Goal: Find contact information: Obtain details needed to contact an individual or organization

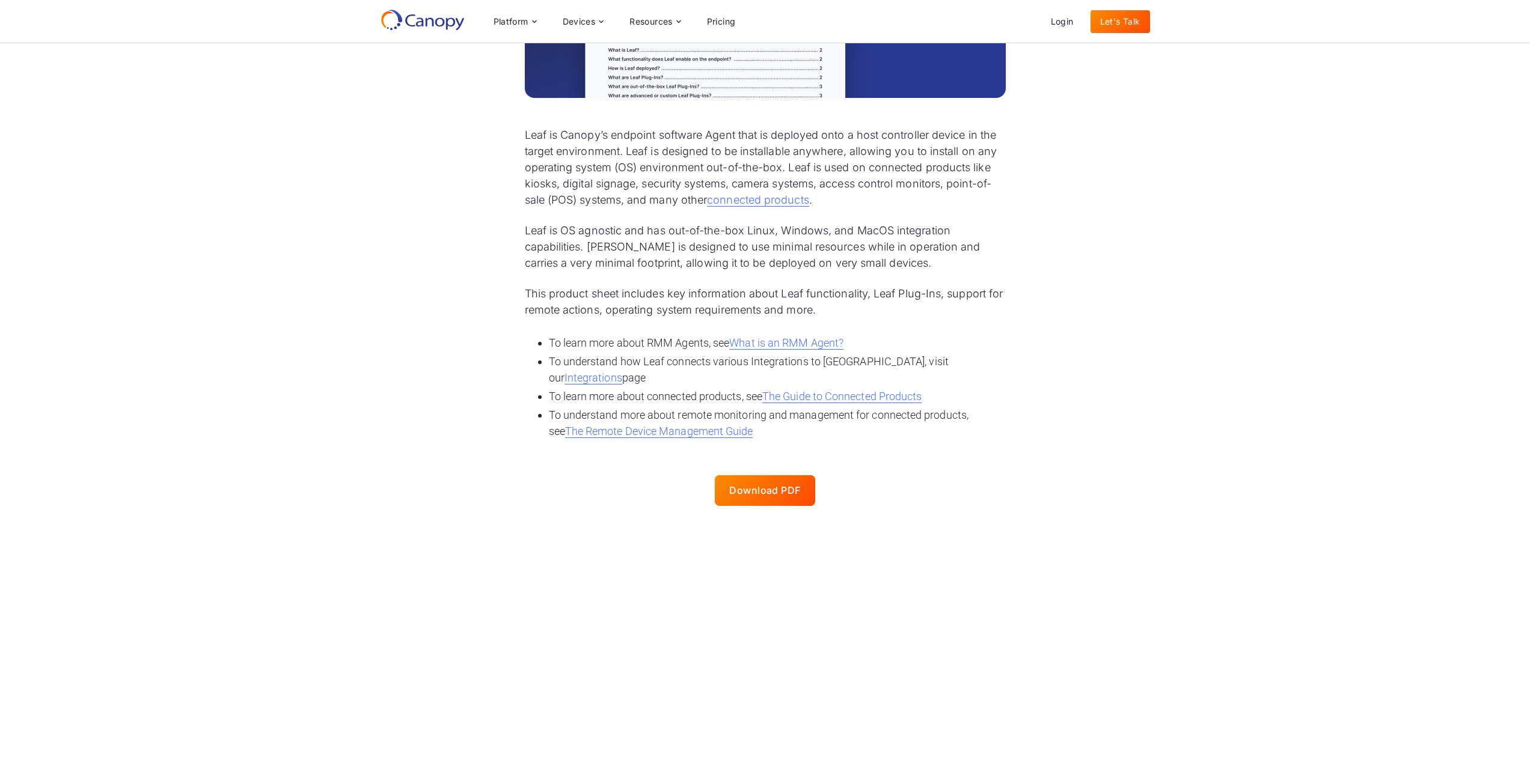
scroll to position [300, 0]
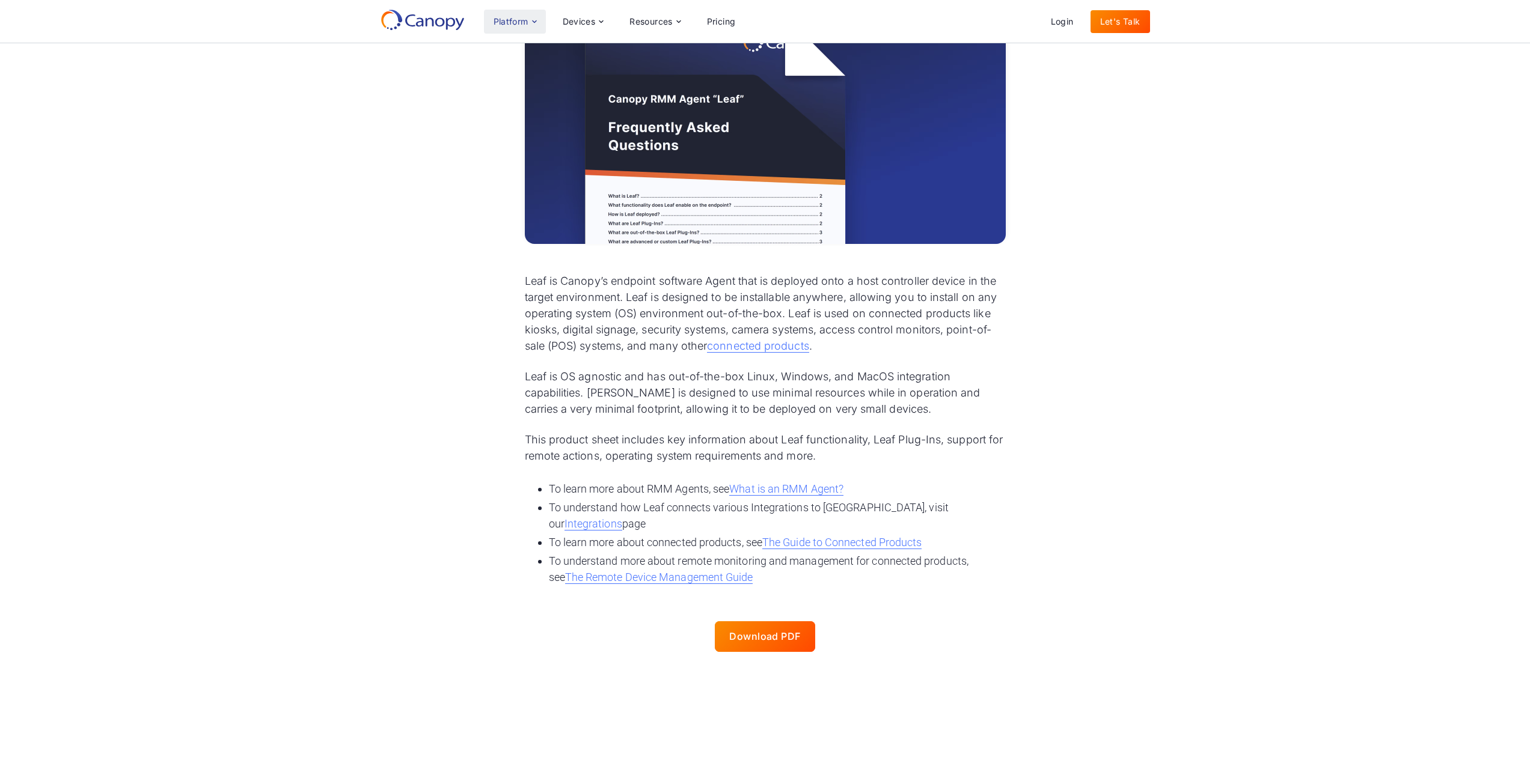
click at [524, 22] on div "Platform" at bounding box center [511, 22] width 35 height 9
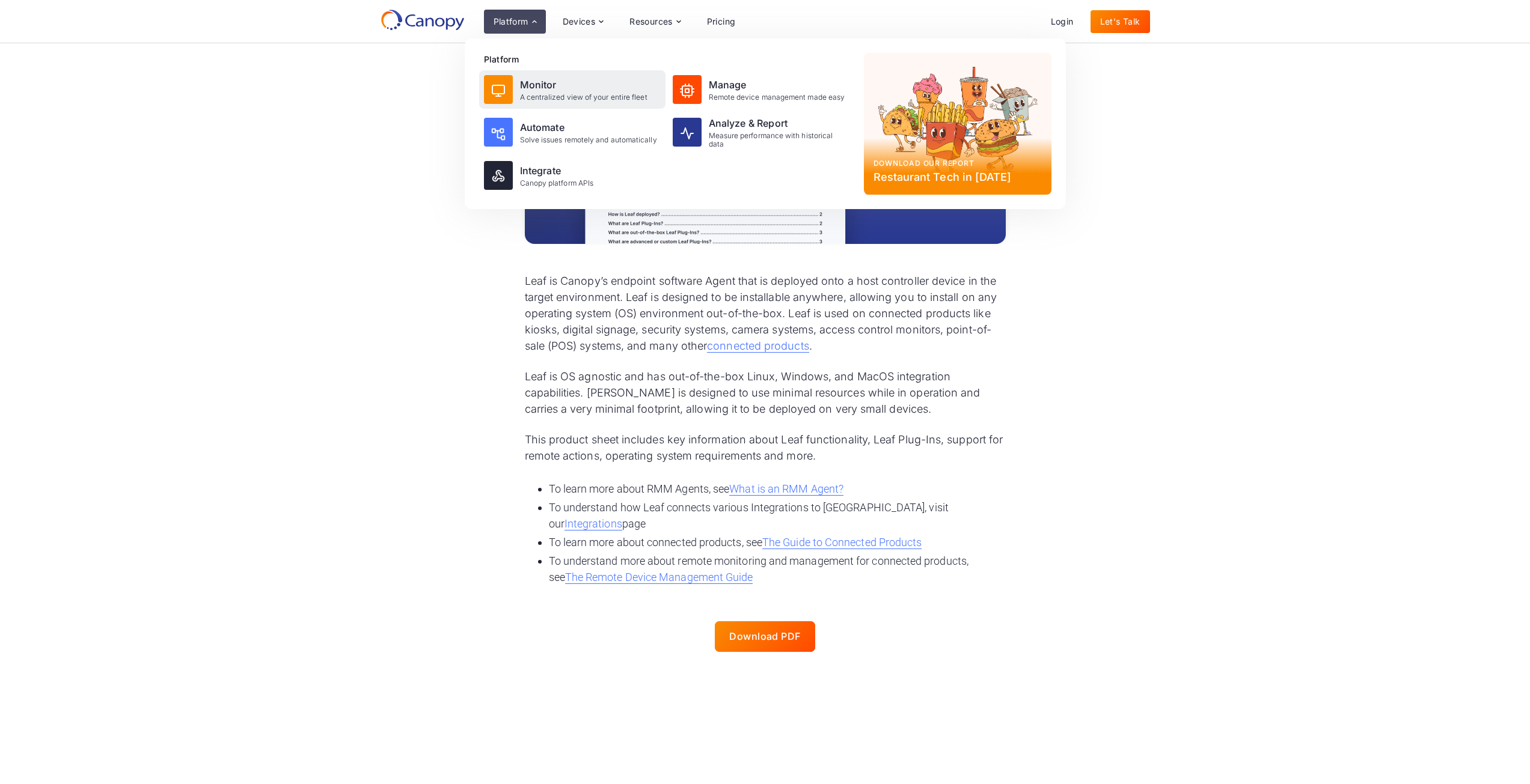
click at [538, 102] on div "A centralized view of your entire fleet" at bounding box center [583, 97] width 127 height 9
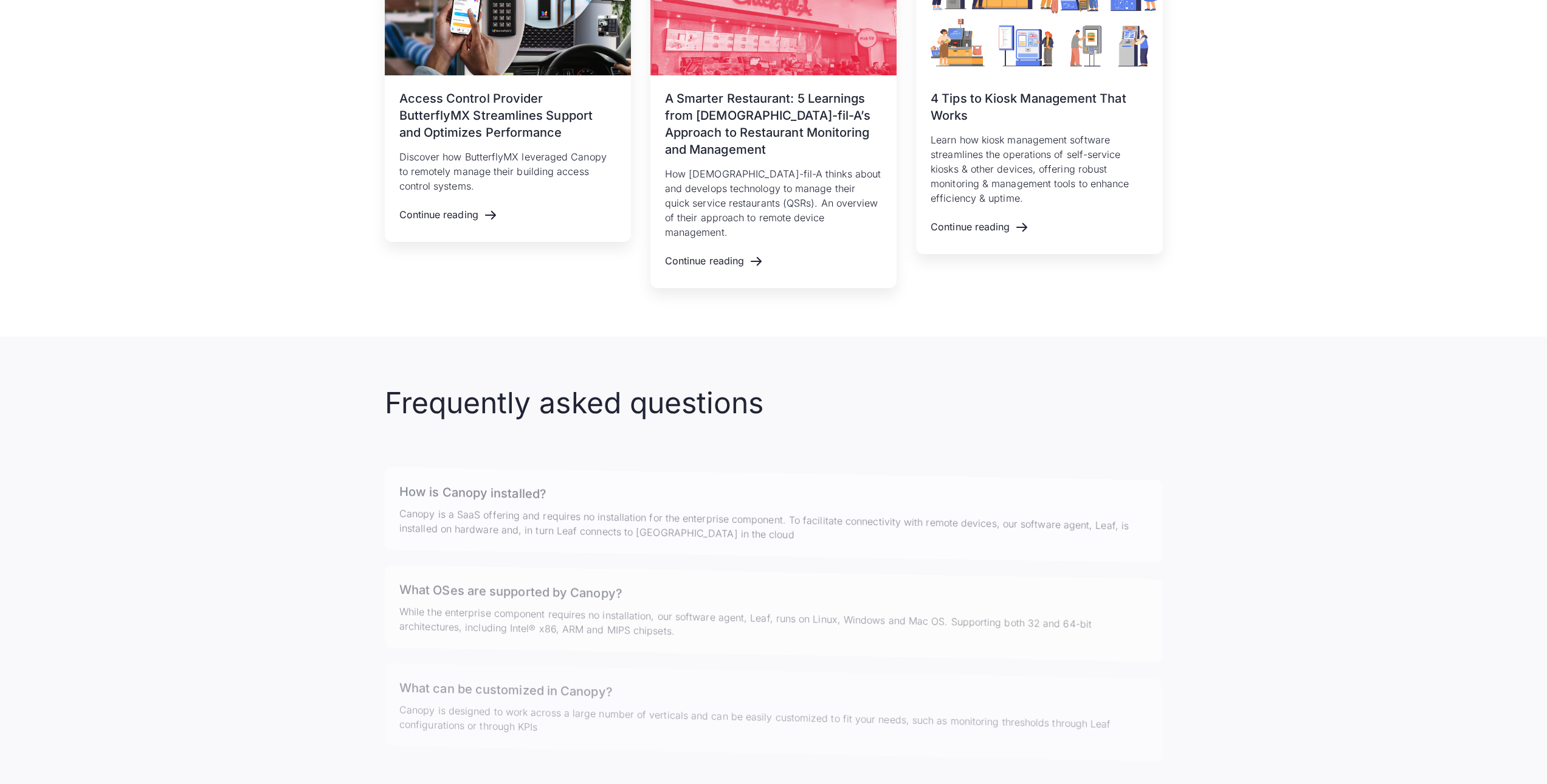
scroll to position [1944, 0]
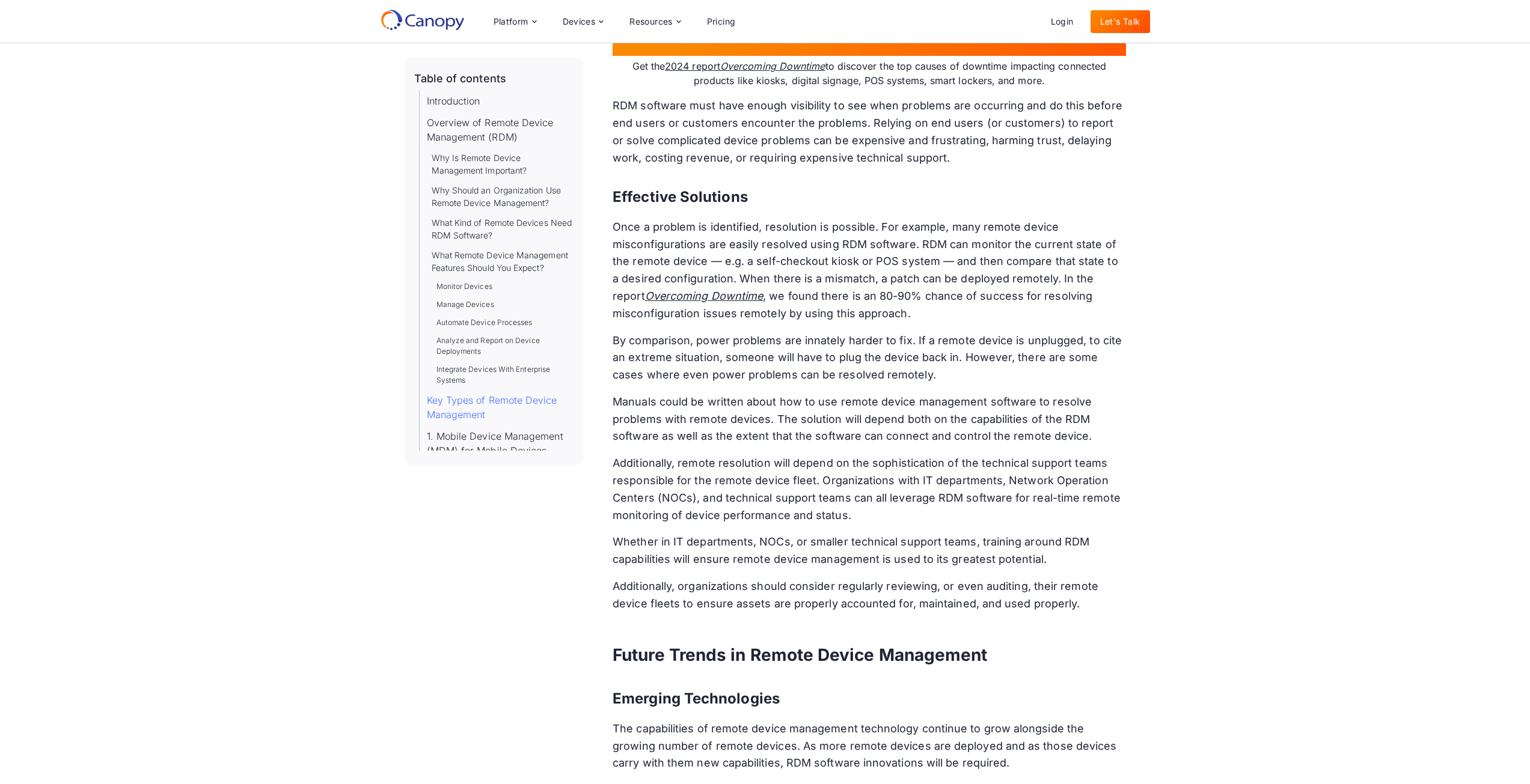
scroll to position [15741, 0]
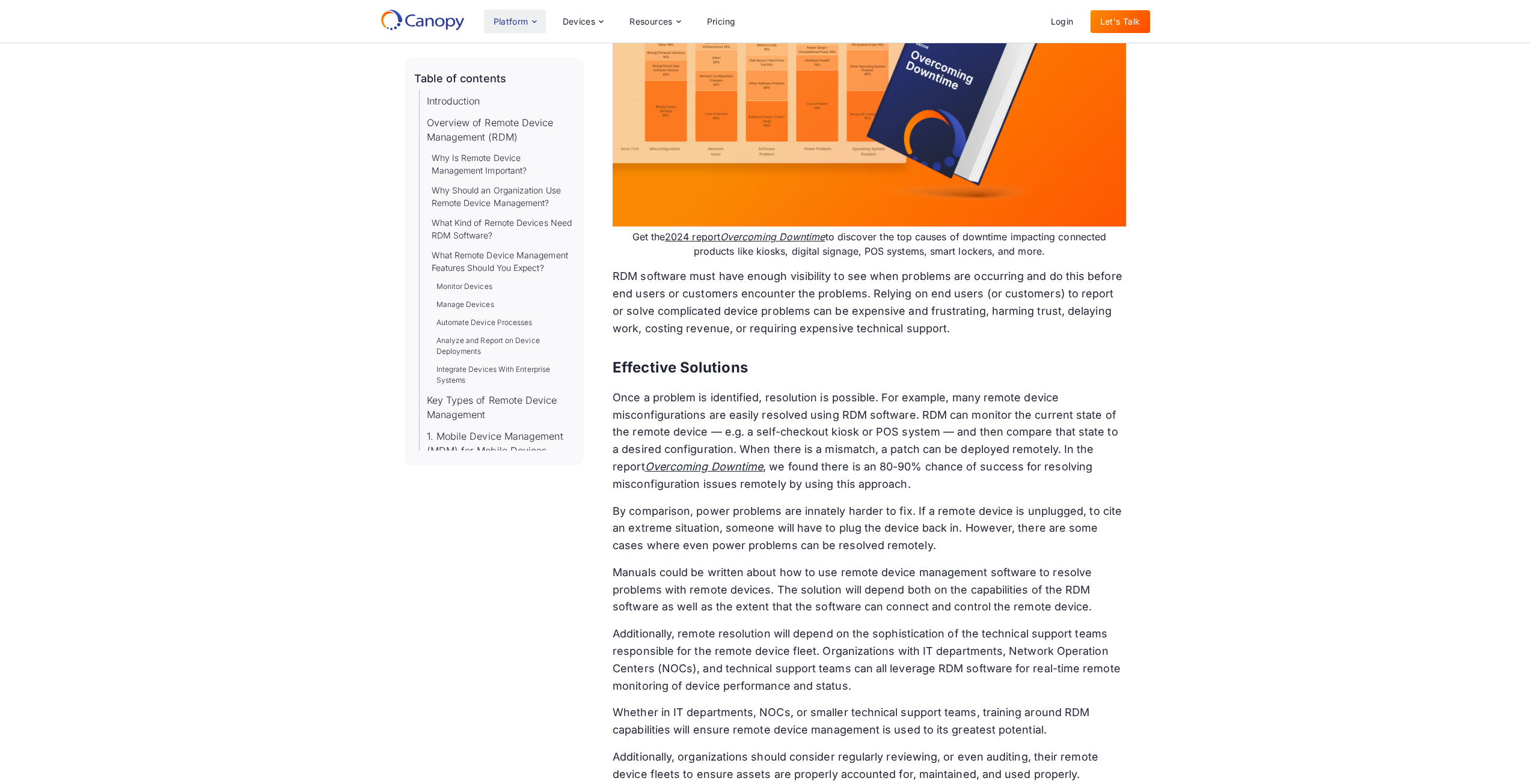
click at [509, 21] on div "Platform" at bounding box center [511, 22] width 35 height 9
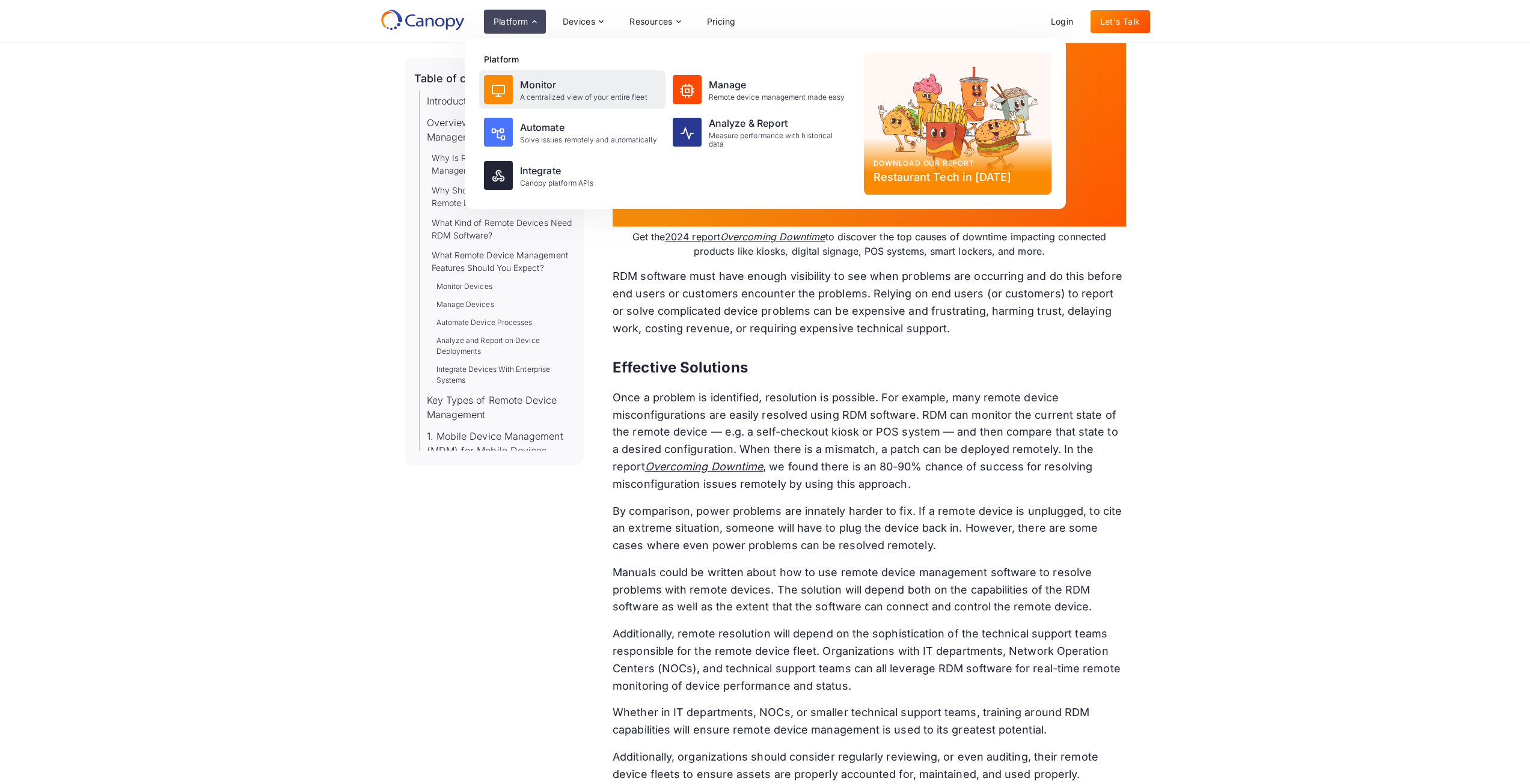
click at [515, 94] on div "Monitor A centralized view of your entire fleet" at bounding box center [572, 89] width 186 height 39
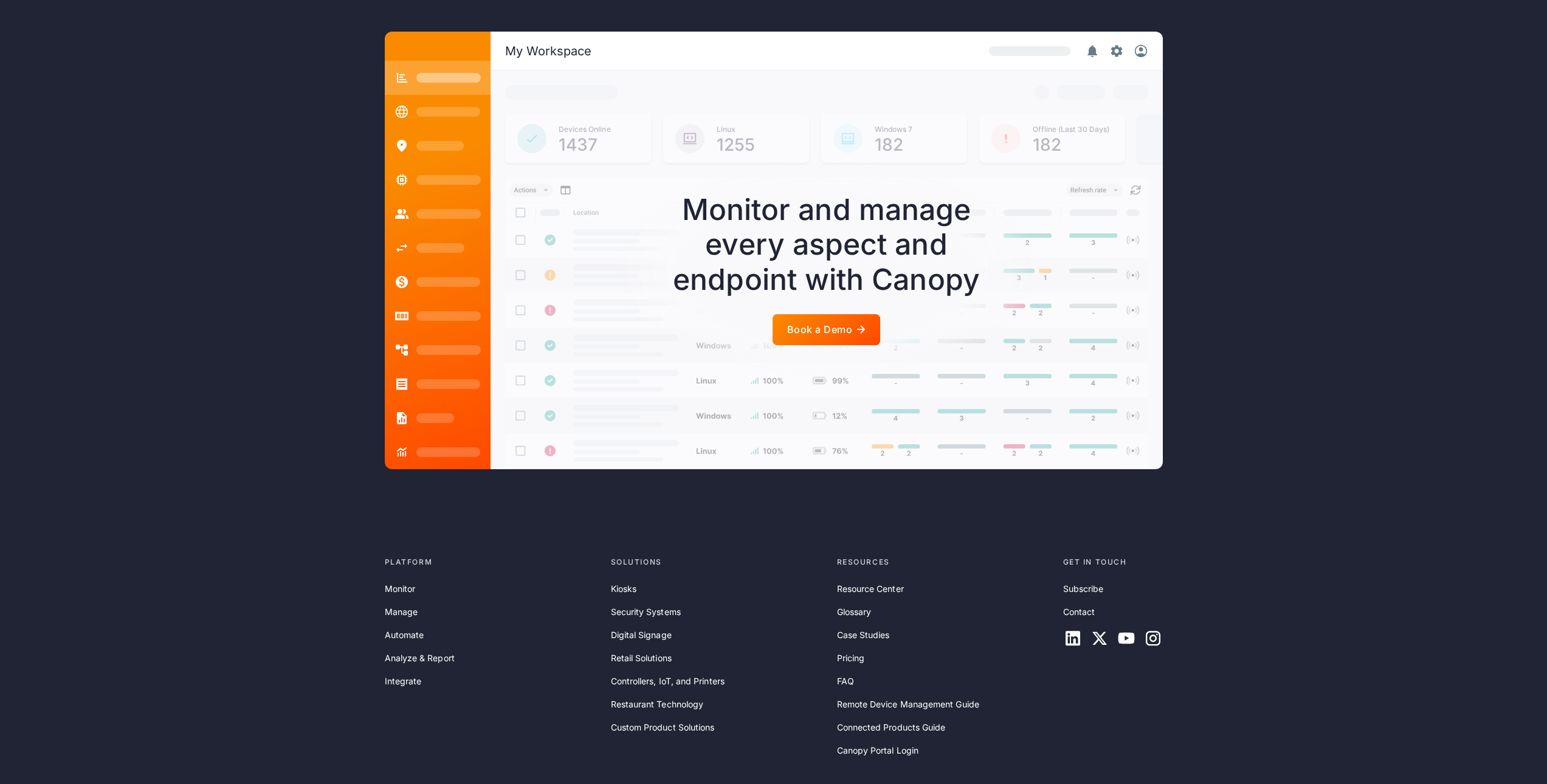
scroll to position [2790, 0]
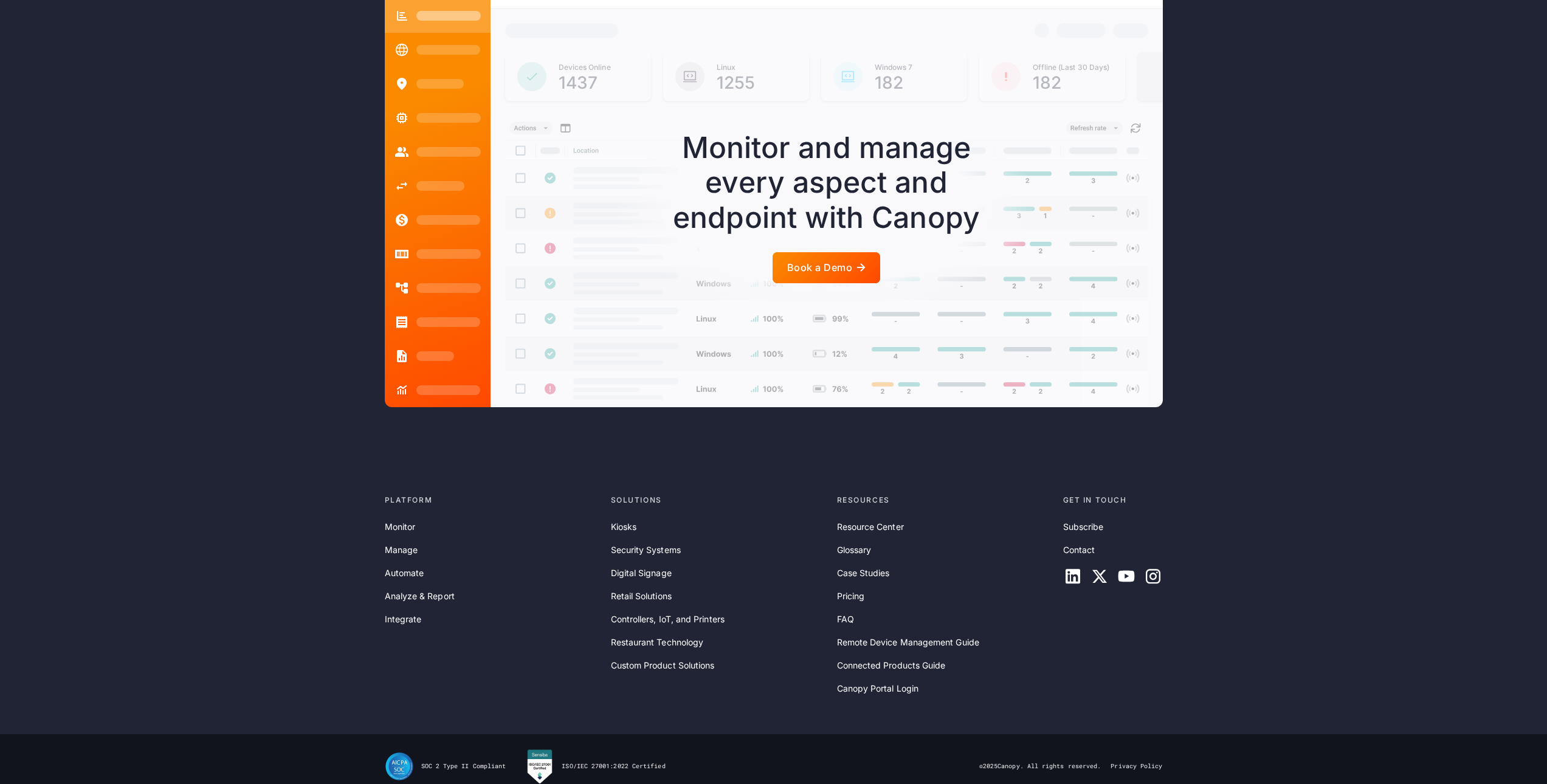
click at [1072, 524] on div "Subscribe Contact" at bounding box center [1112, 553] width 100 height 66
click at [1075, 543] on link "Contact" at bounding box center [1079, 550] width 33 height 13
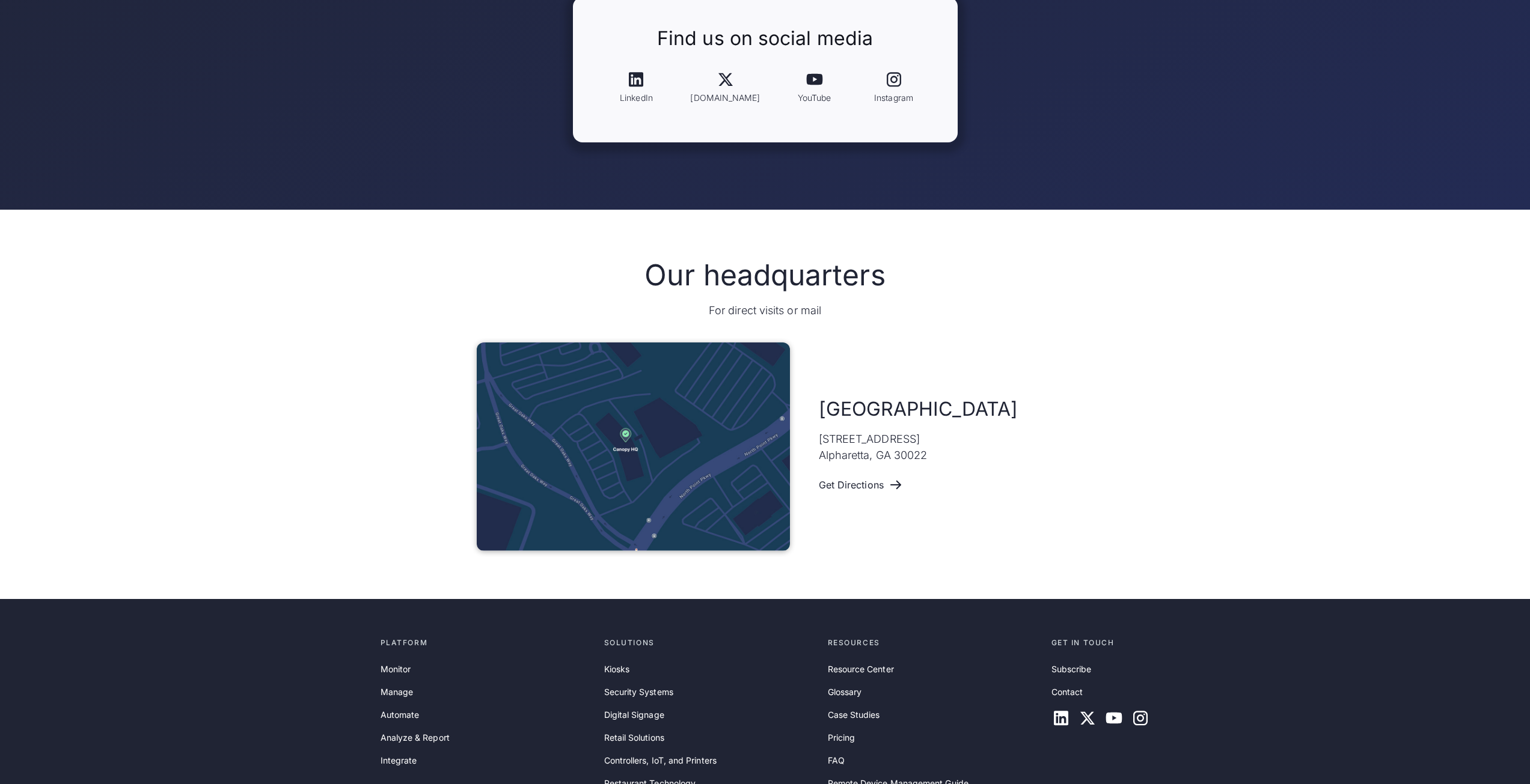
scroll to position [589, 0]
